Goal: Navigation & Orientation: Find specific page/section

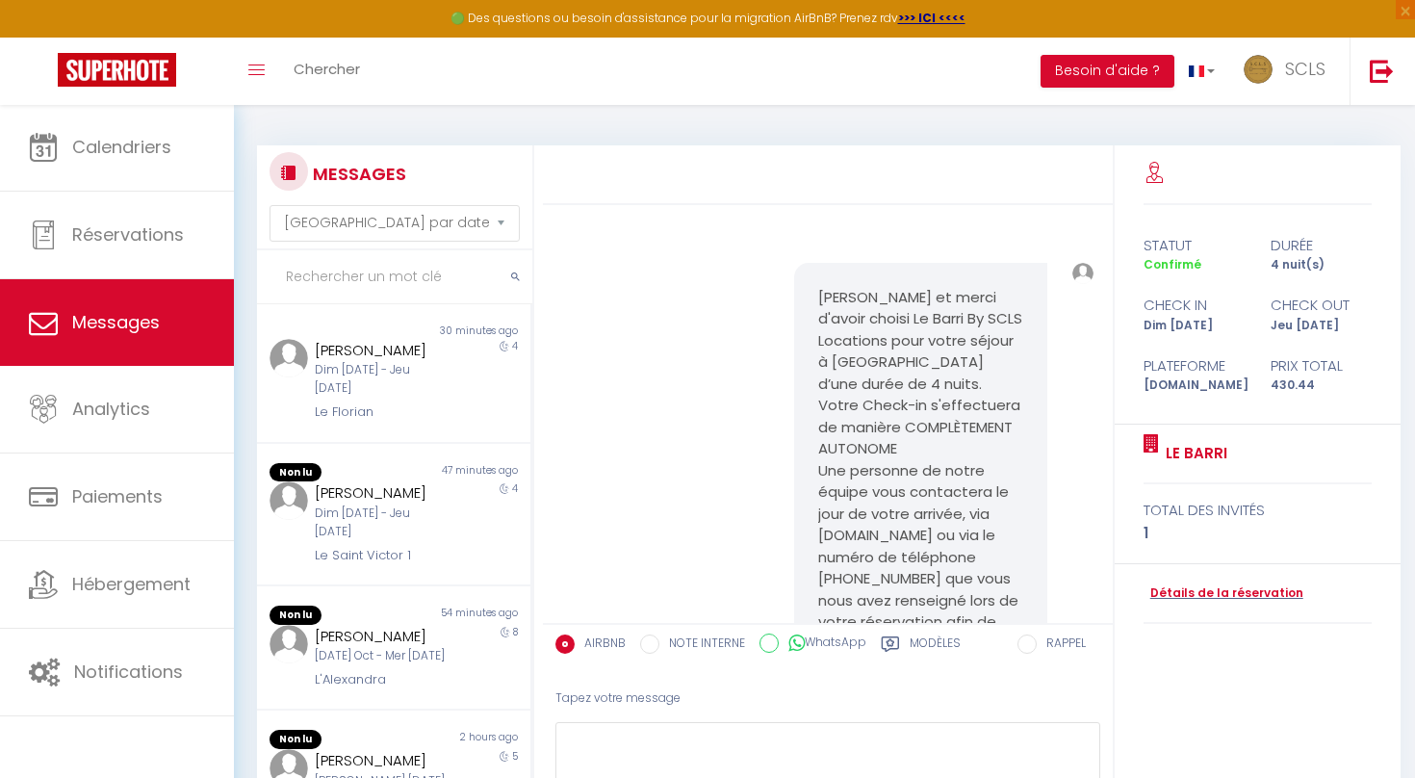
select select "message"
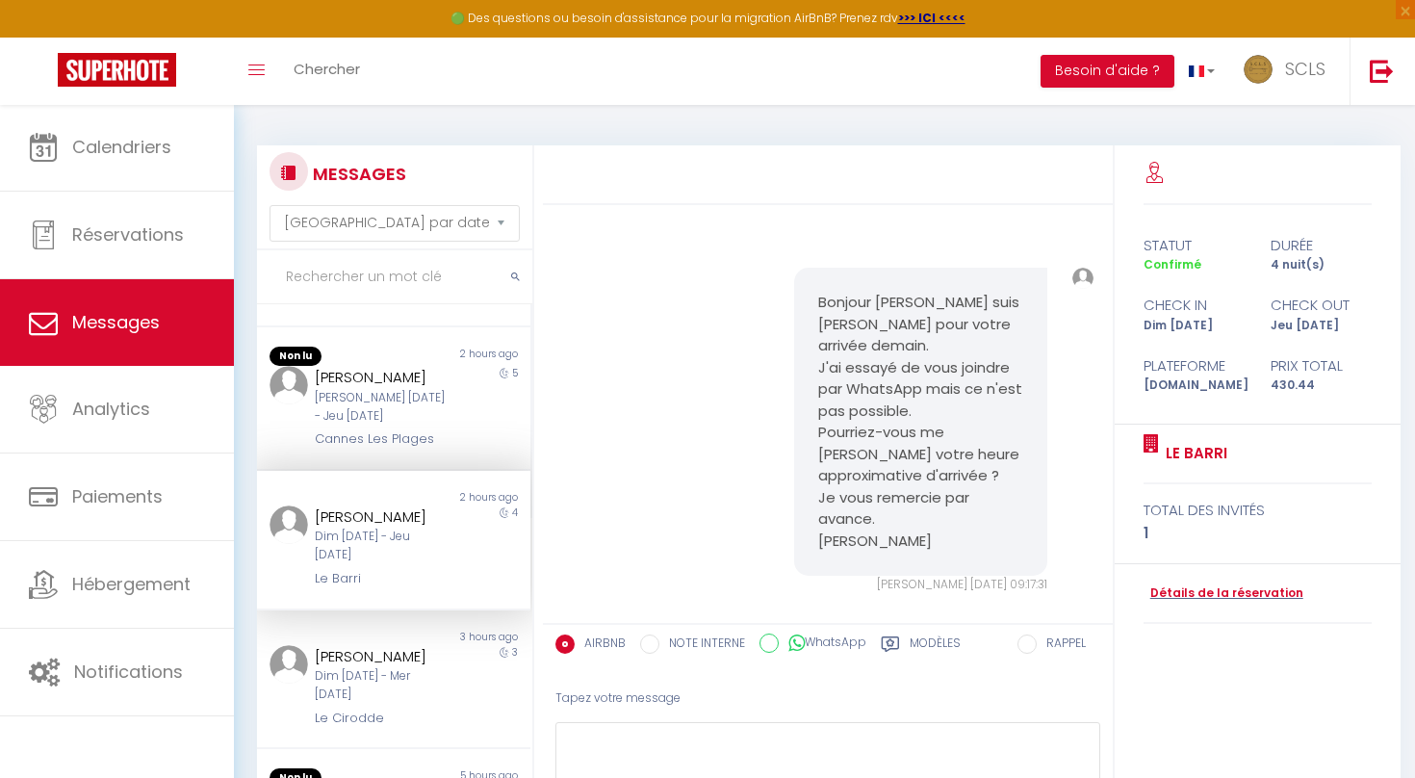
click at [130, 329] on span "Messages" at bounding box center [116, 322] width 88 height 24
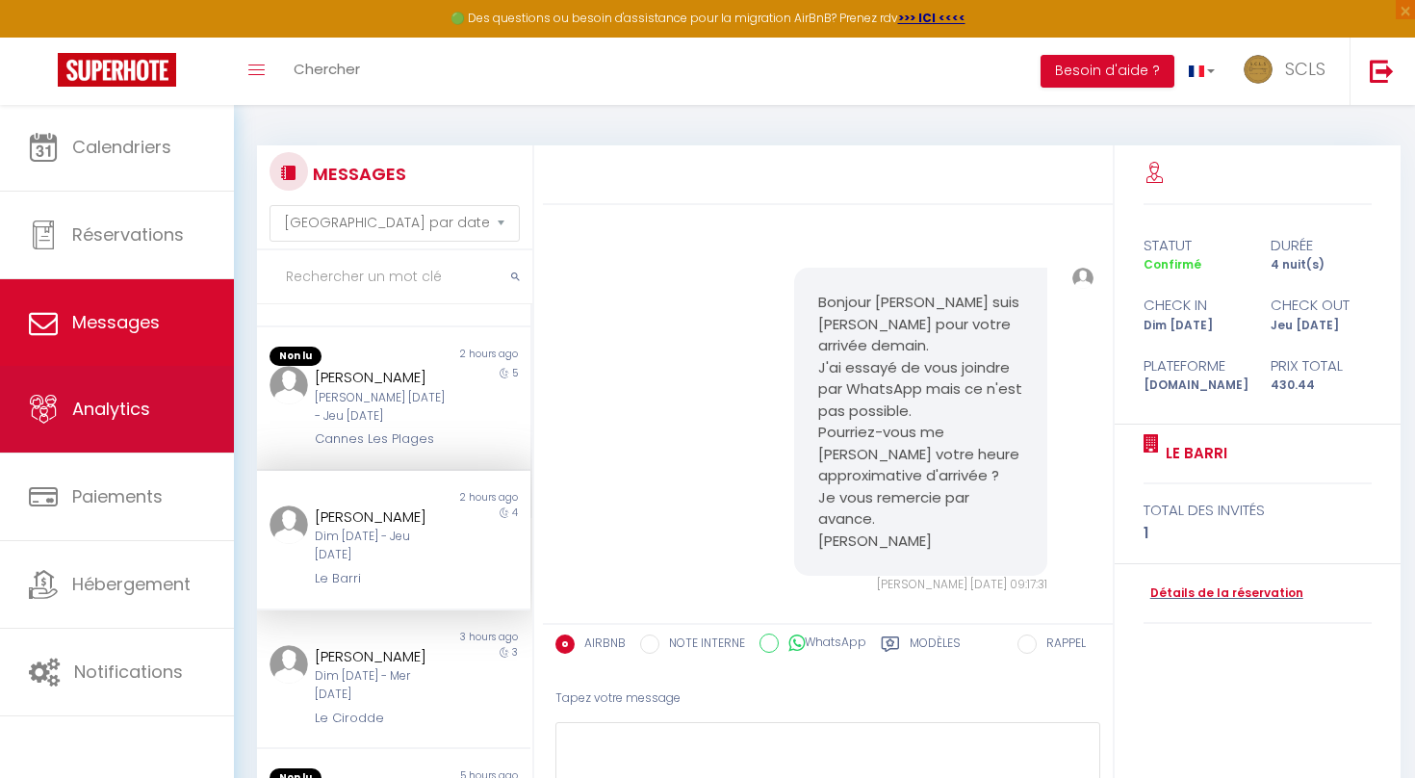
click at [129, 414] on span "Analytics" at bounding box center [111, 409] width 78 height 24
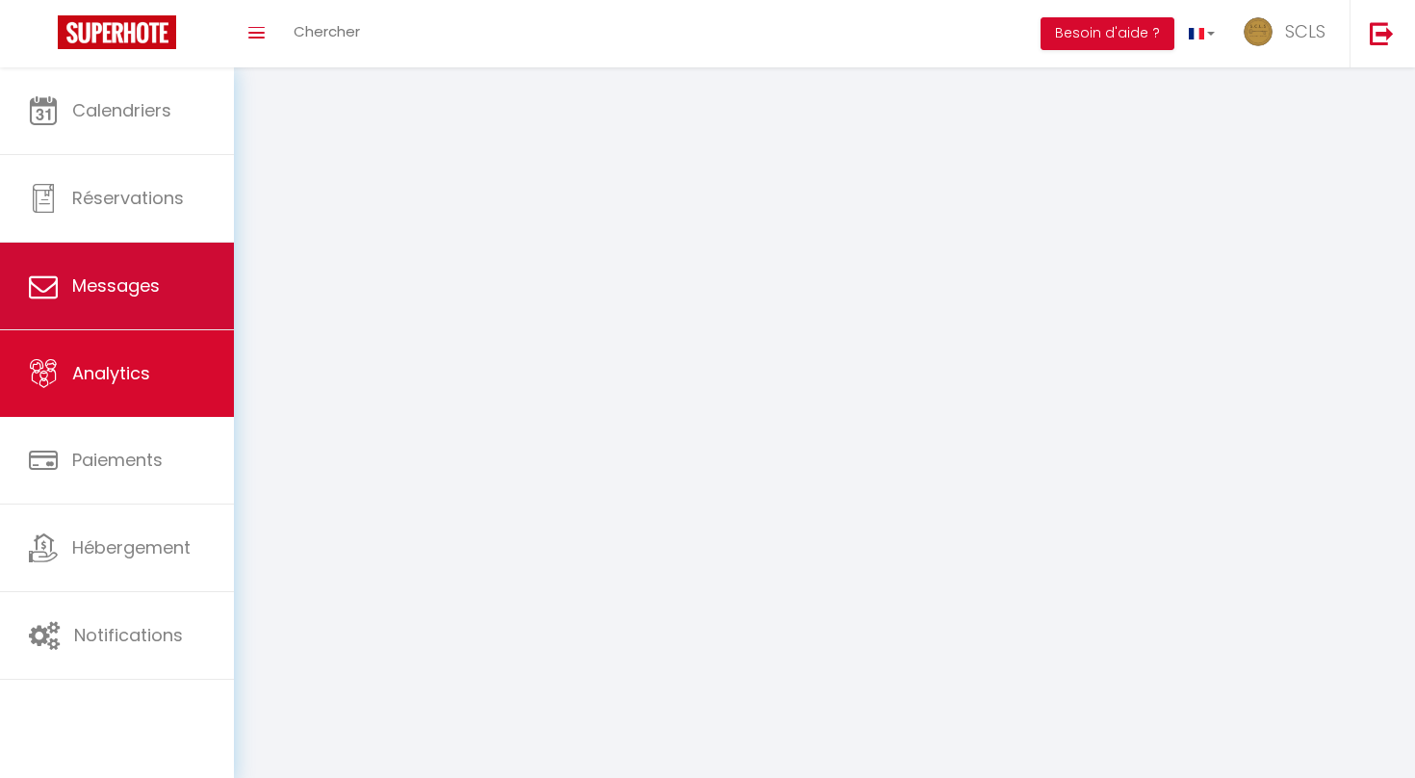
click at [148, 318] on link "Messages" at bounding box center [117, 286] width 234 height 87
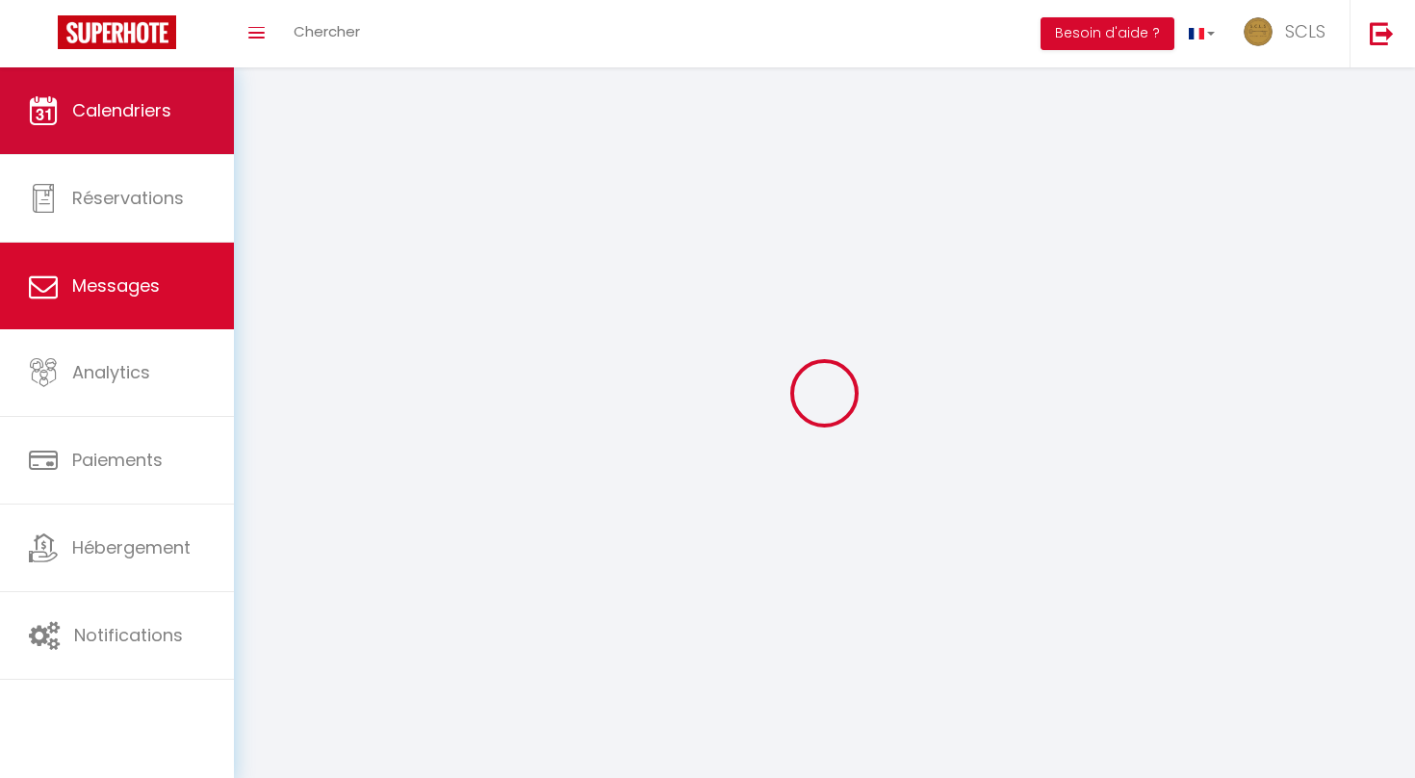
click at [168, 113] on span "Calendriers" at bounding box center [121, 110] width 99 height 24
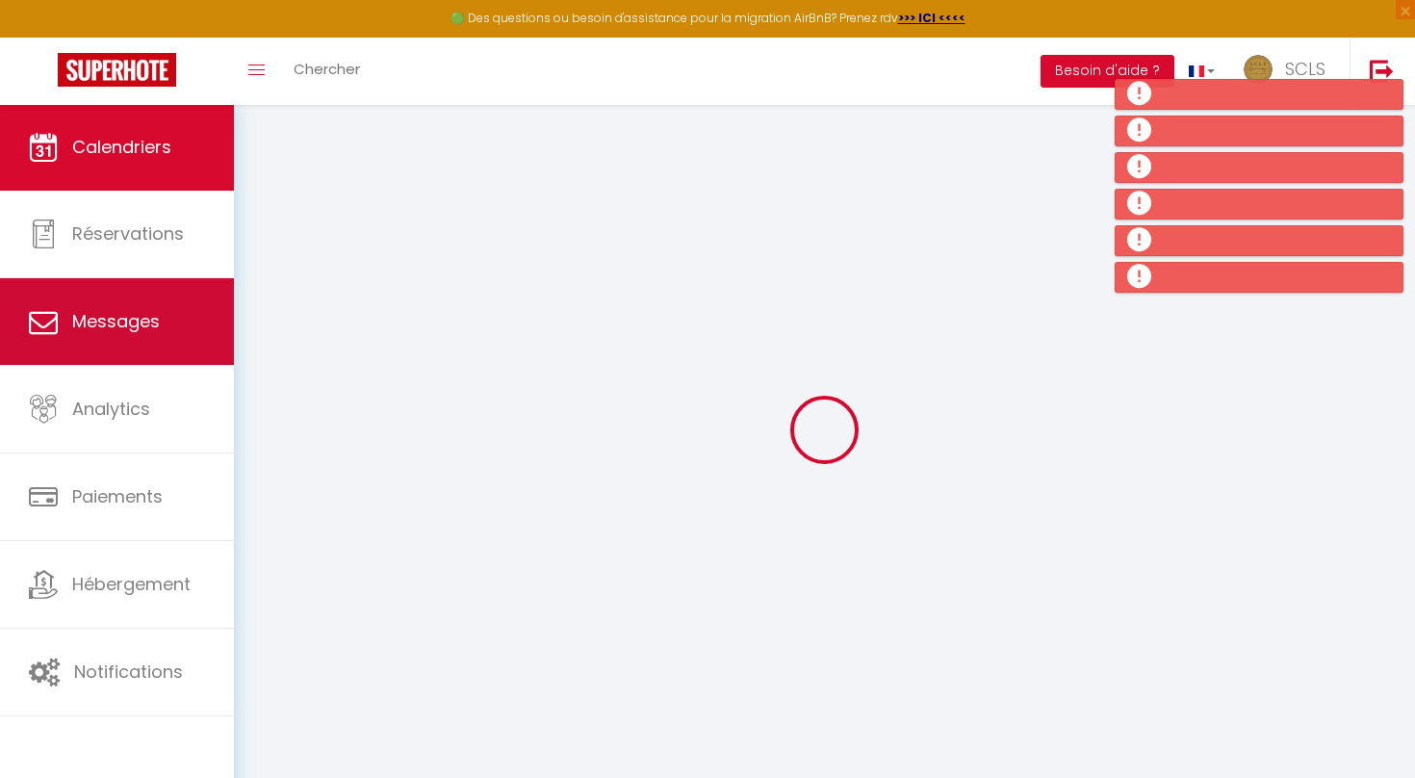
select select "2025"
select select "10"
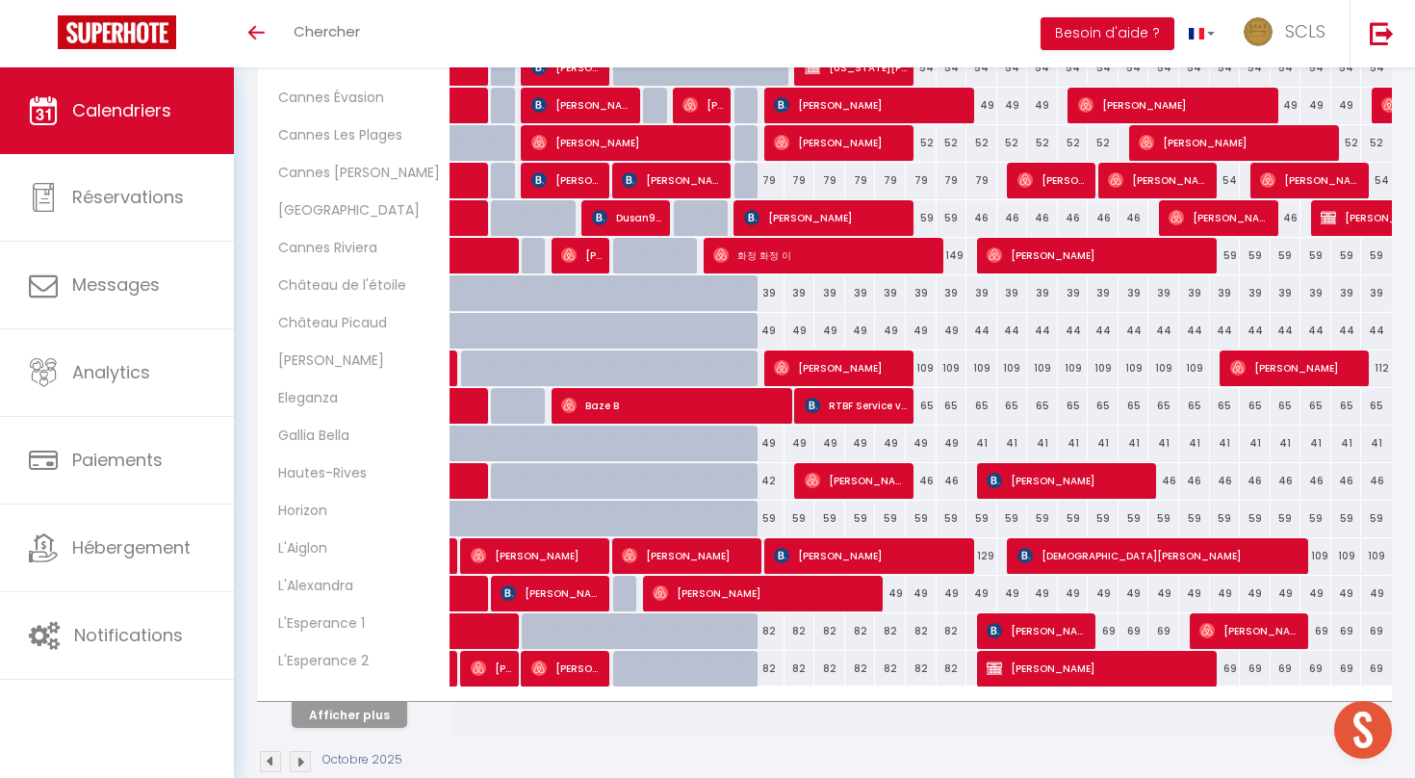
scroll to position [500, 0]
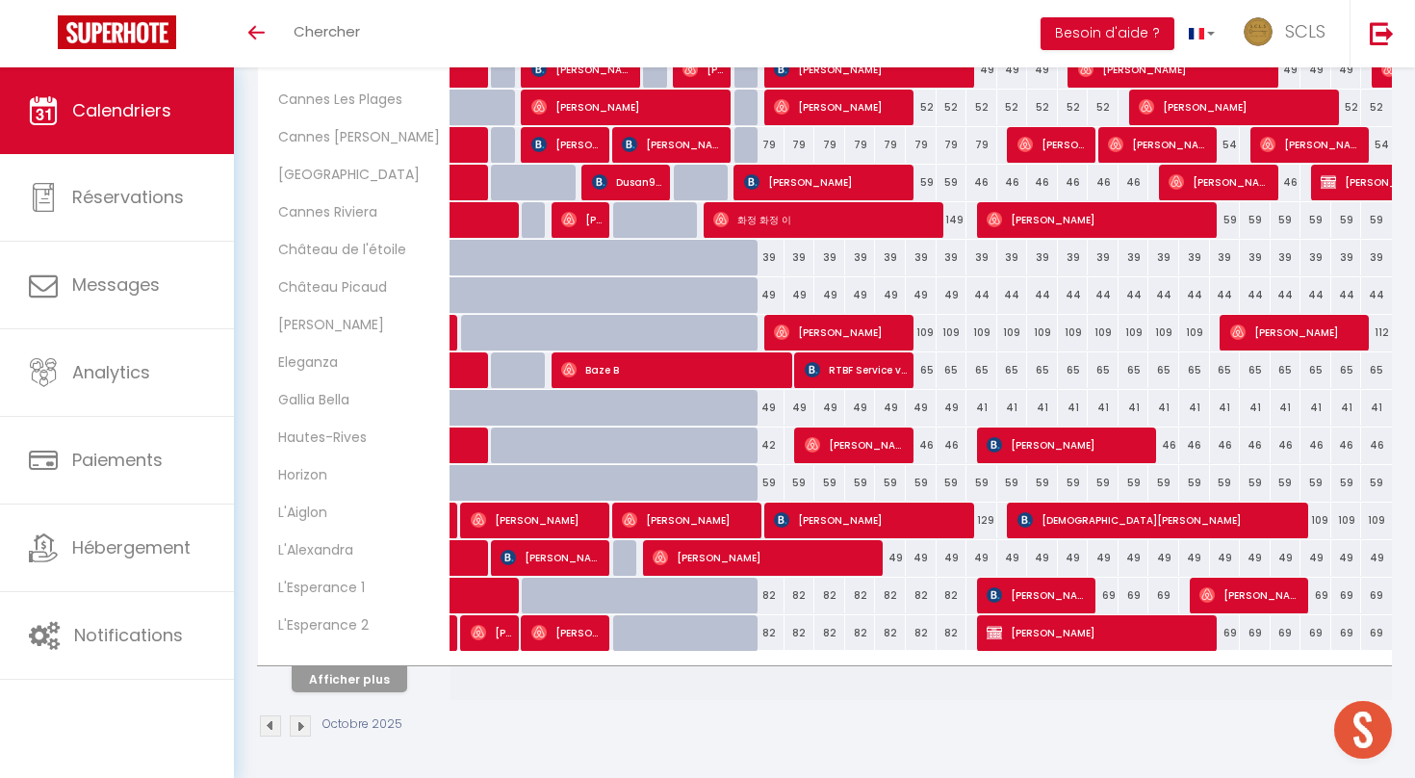
click at [338, 677] on button "Afficher plus" at bounding box center [350, 679] width 116 height 26
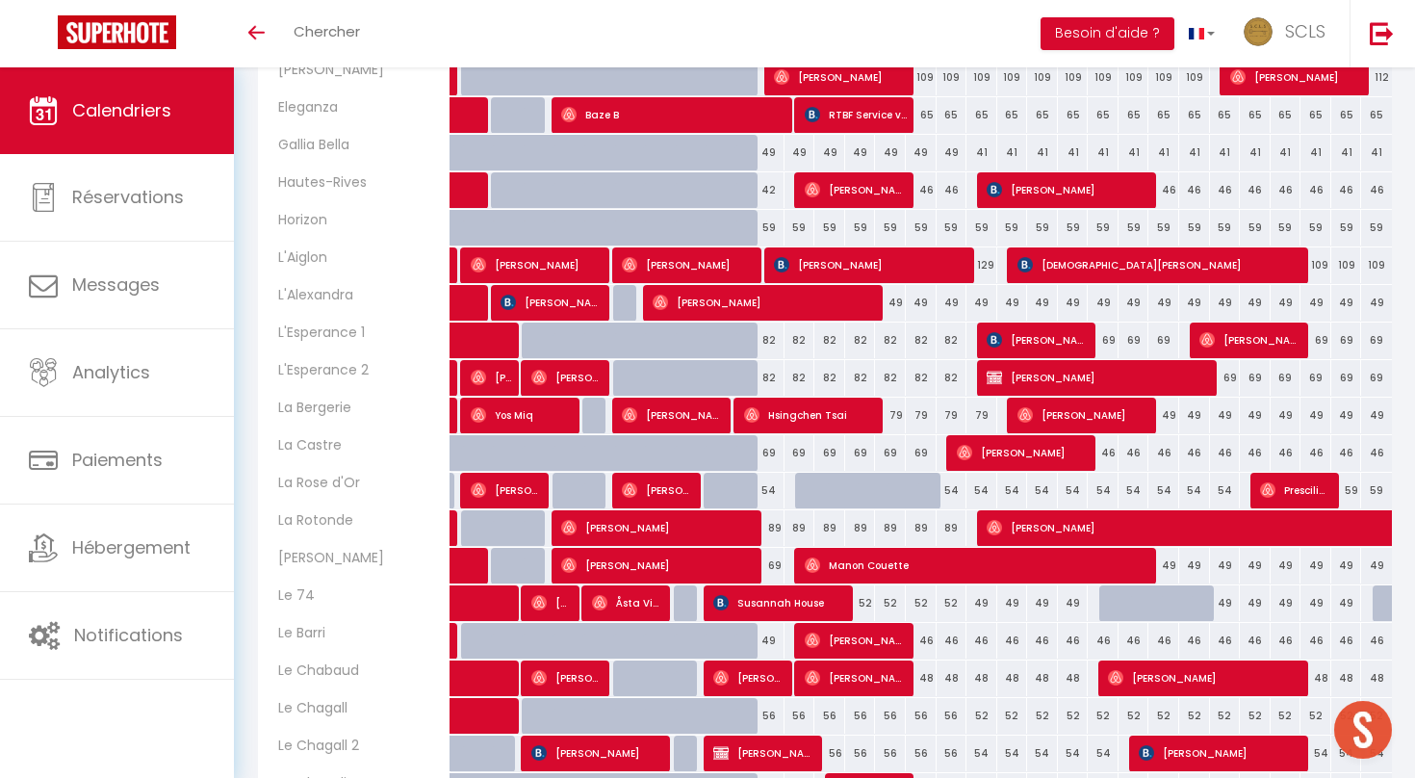
scroll to position [756, 0]
